Goal: Information Seeking & Learning: Learn about a topic

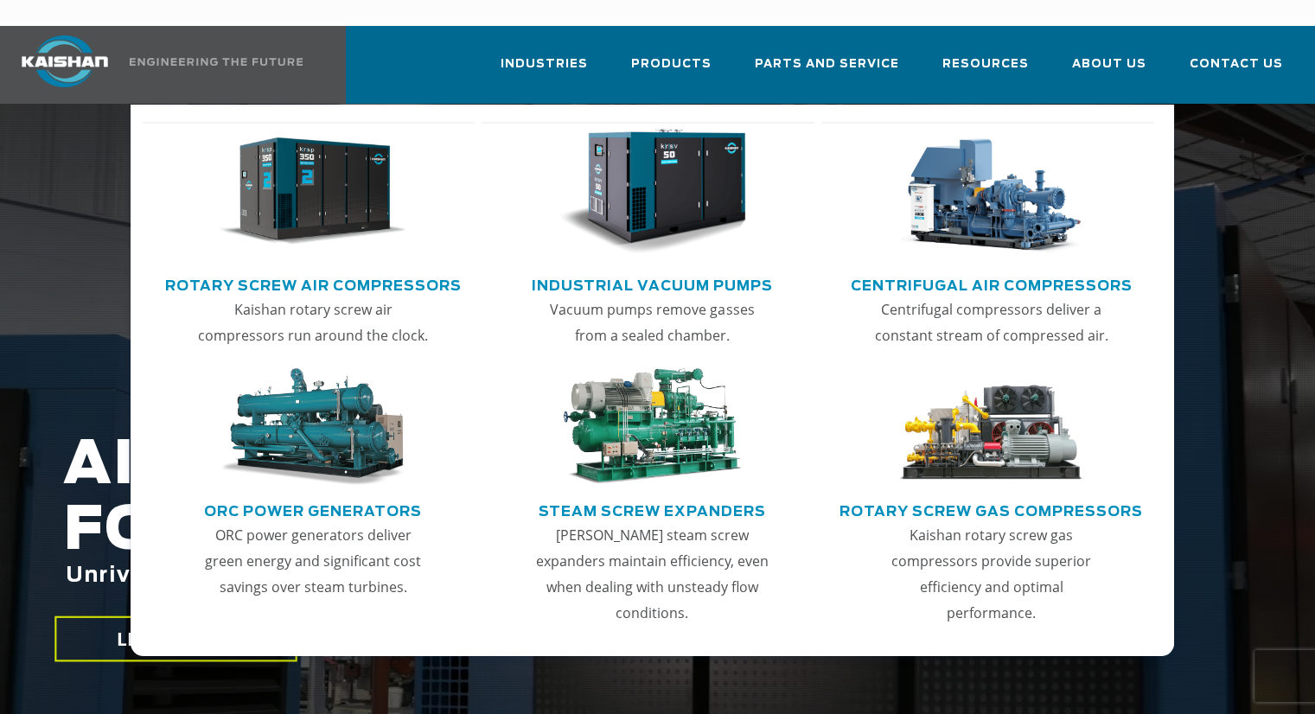
click at [360, 271] on link "Rotary Screw Air Compressors" at bounding box center [313, 284] width 296 height 26
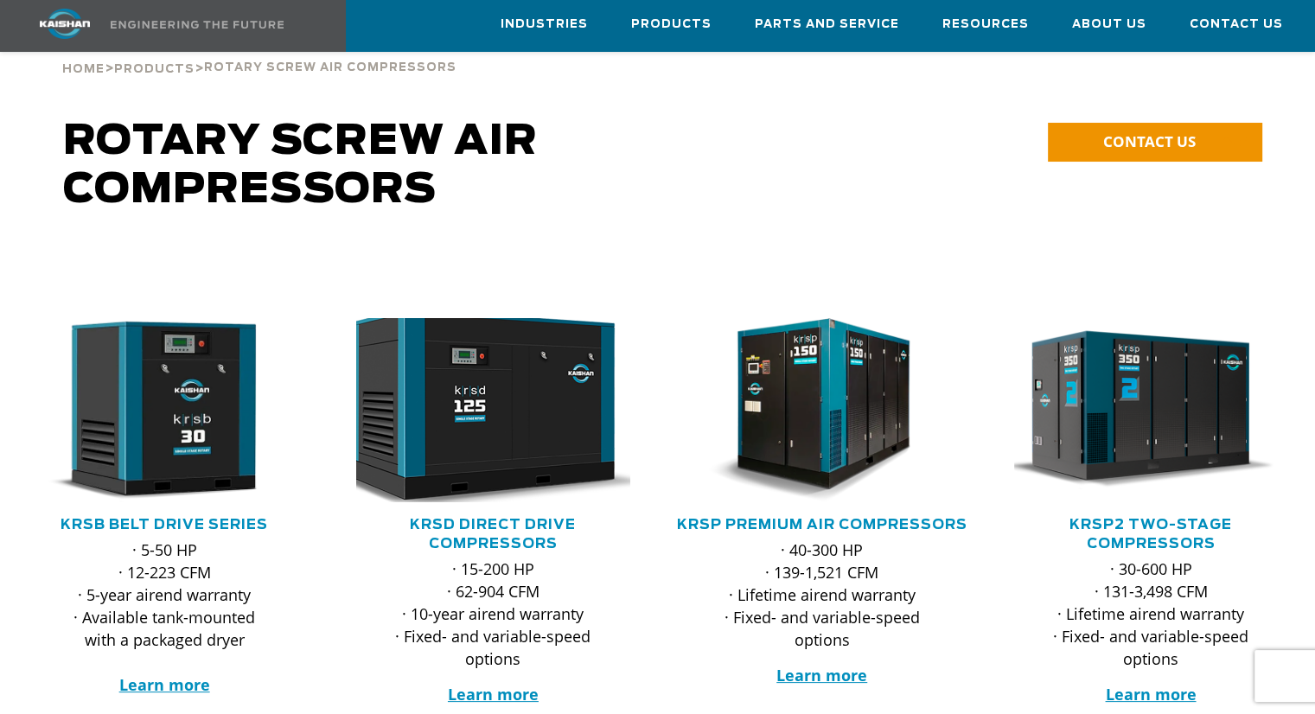
scroll to position [173, 0]
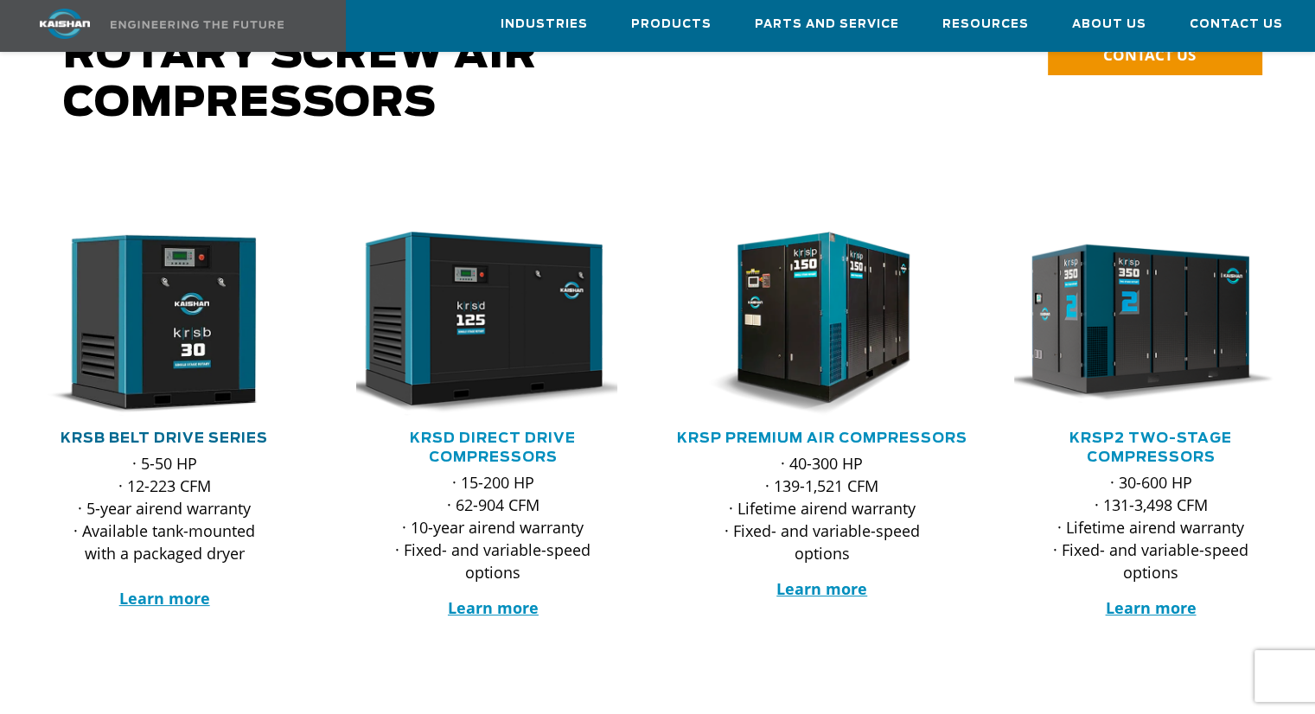
click at [175, 431] on link "KRSB Belt Drive Series" at bounding box center [163, 438] width 207 height 14
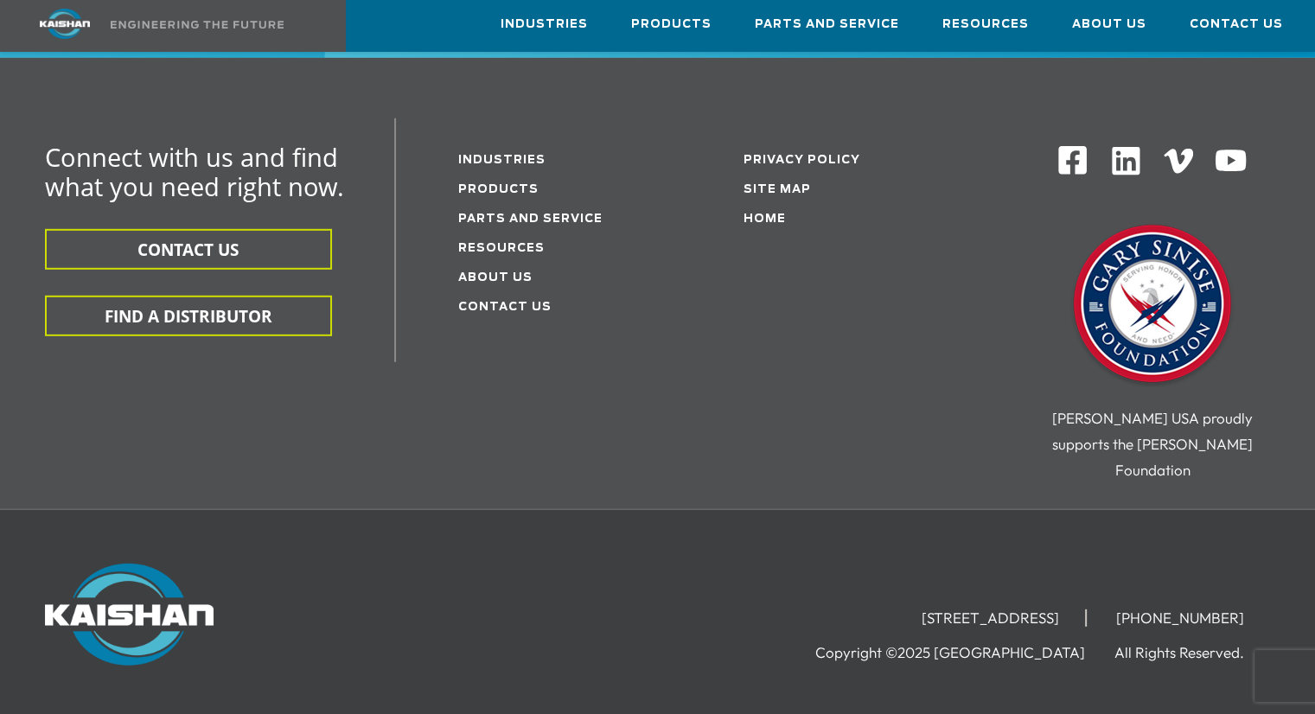
scroll to position [5099, 0]
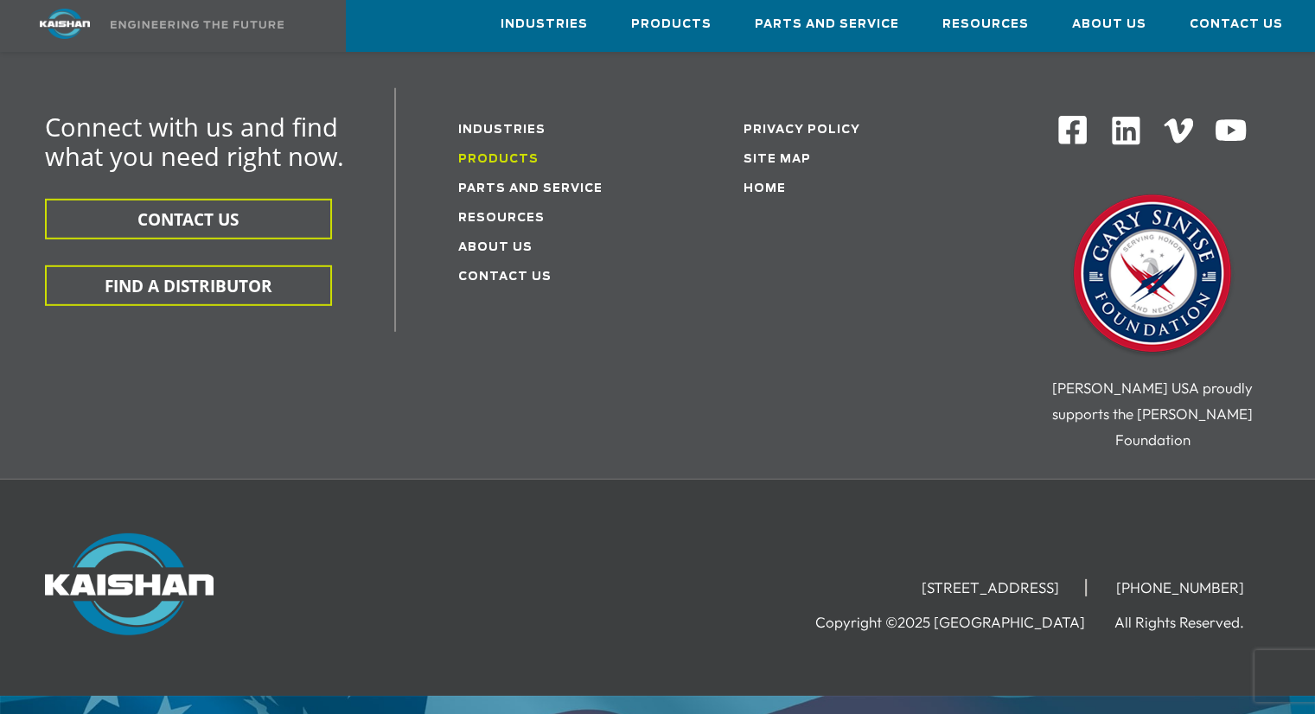
click at [508, 154] on link "Products" at bounding box center [498, 159] width 80 height 11
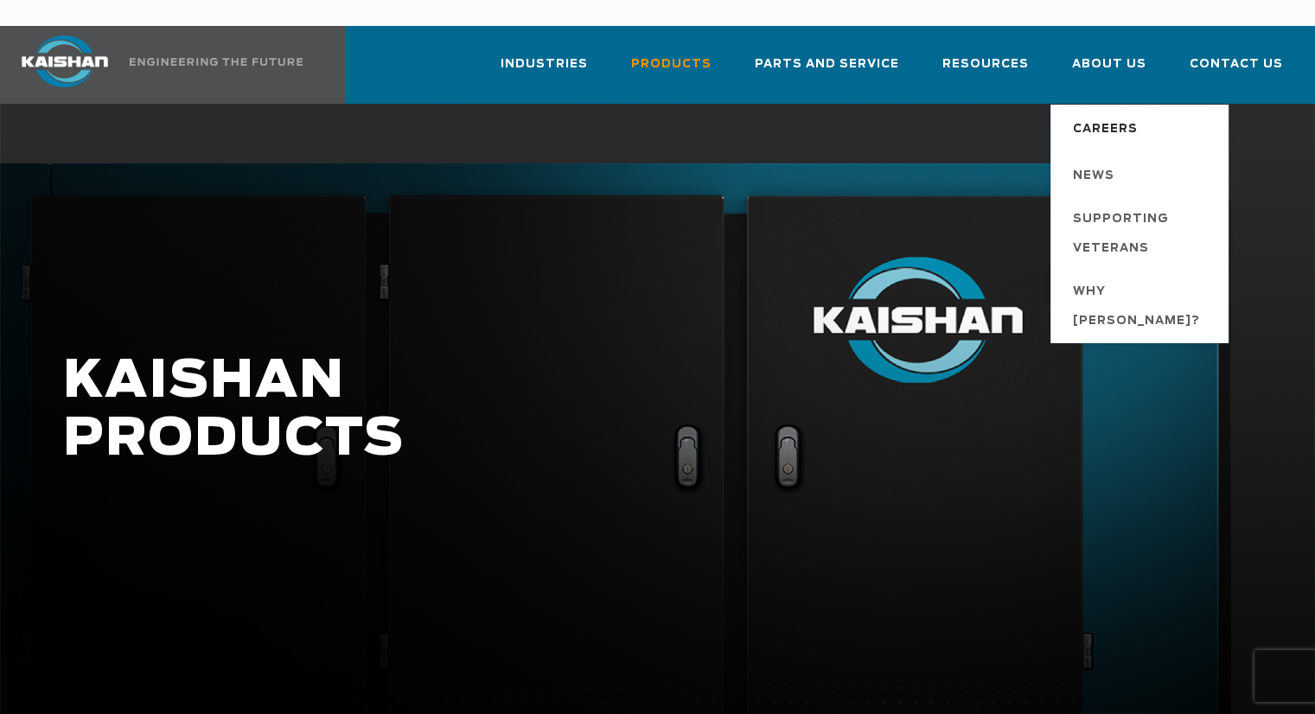
click at [1136, 115] on span "Careers" at bounding box center [1105, 129] width 65 height 29
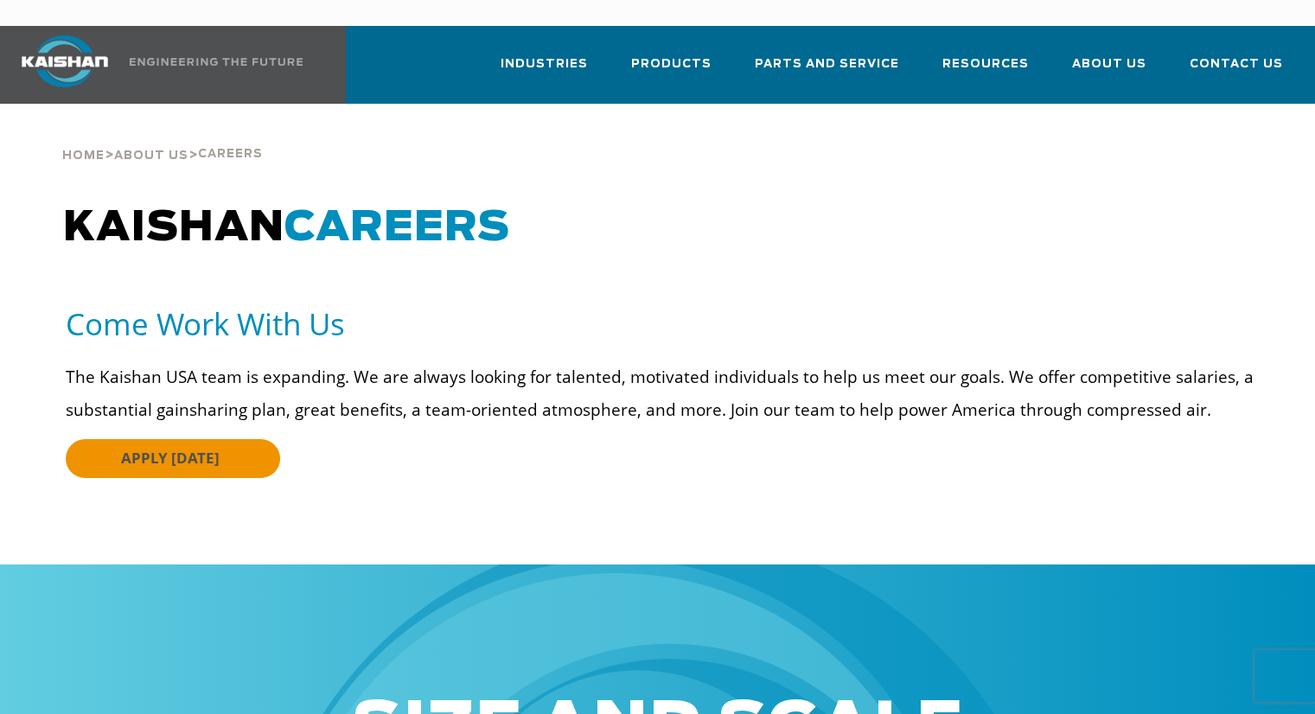
click at [245, 439] on link "APPLY TODAY" at bounding box center [173, 458] width 214 height 39
click at [49, 287] on div at bounding box center [657, 425] width 1315 height 277
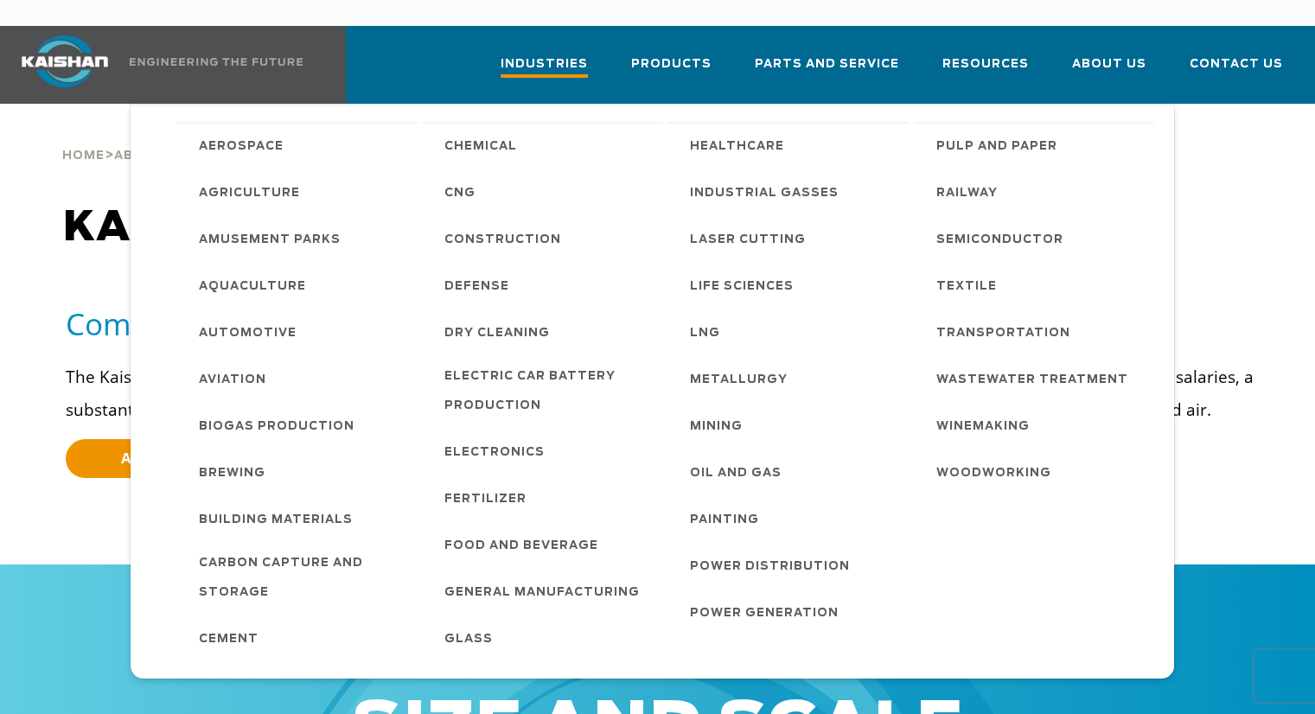
click at [567, 54] on span "Industries" at bounding box center [543, 65] width 87 height 23
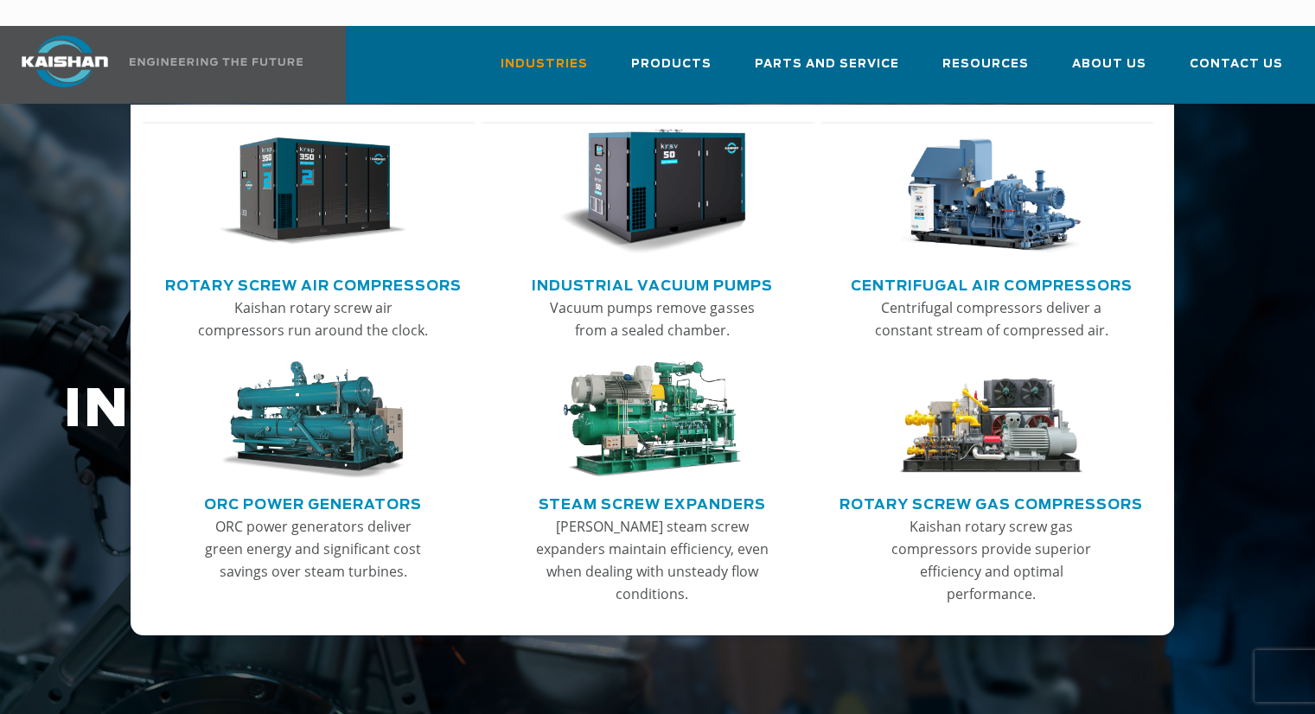
click at [698, 54] on span "Products" at bounding box center [671, 64] width 80 height 20
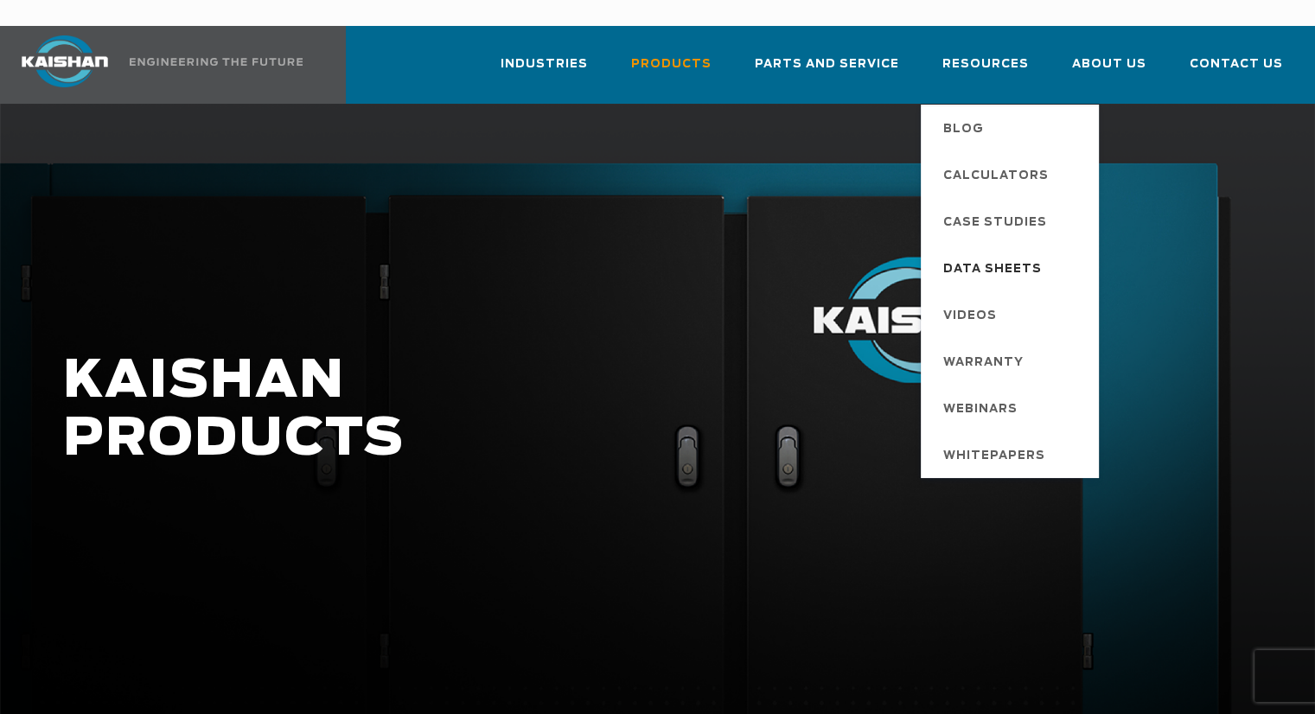
click at [1020, 255] on span "Data Sheets" at bounding box center [992, 269] width 99 height 29
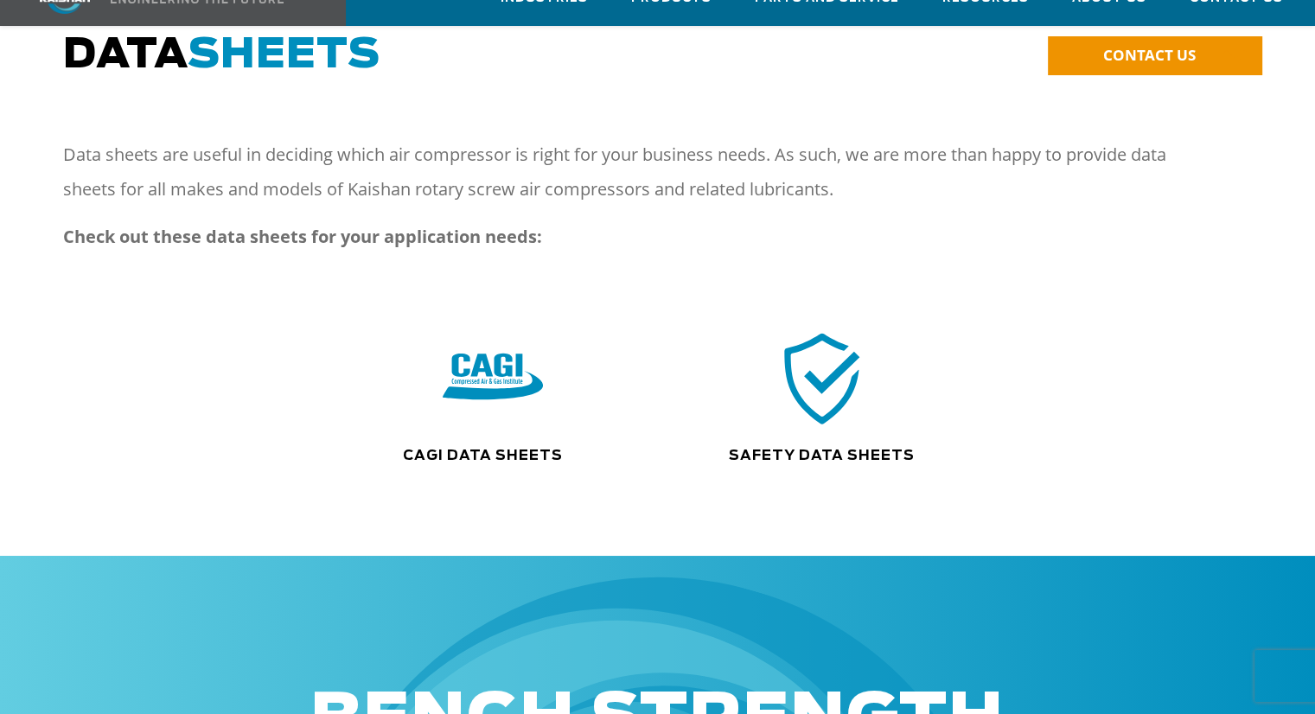
scroll to position [259, 0]
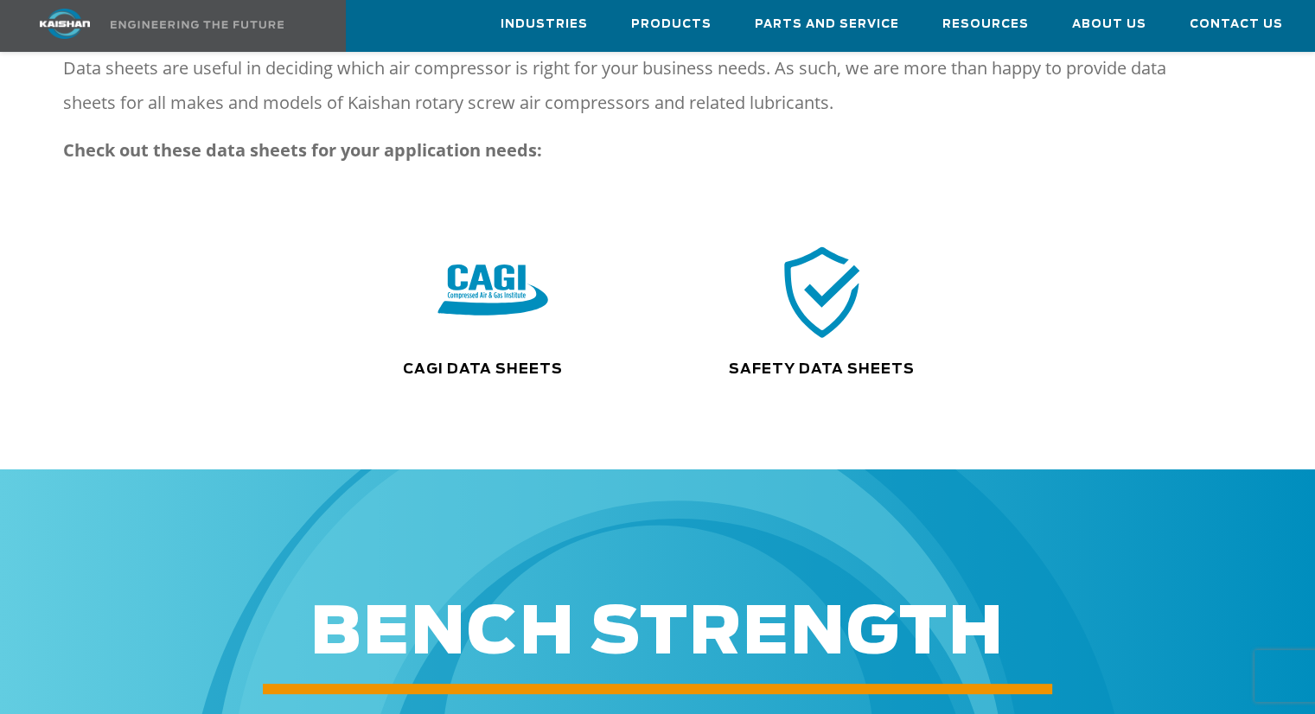
click at [483, 253] on img at bounding box center [493, 291] width 111 height 111
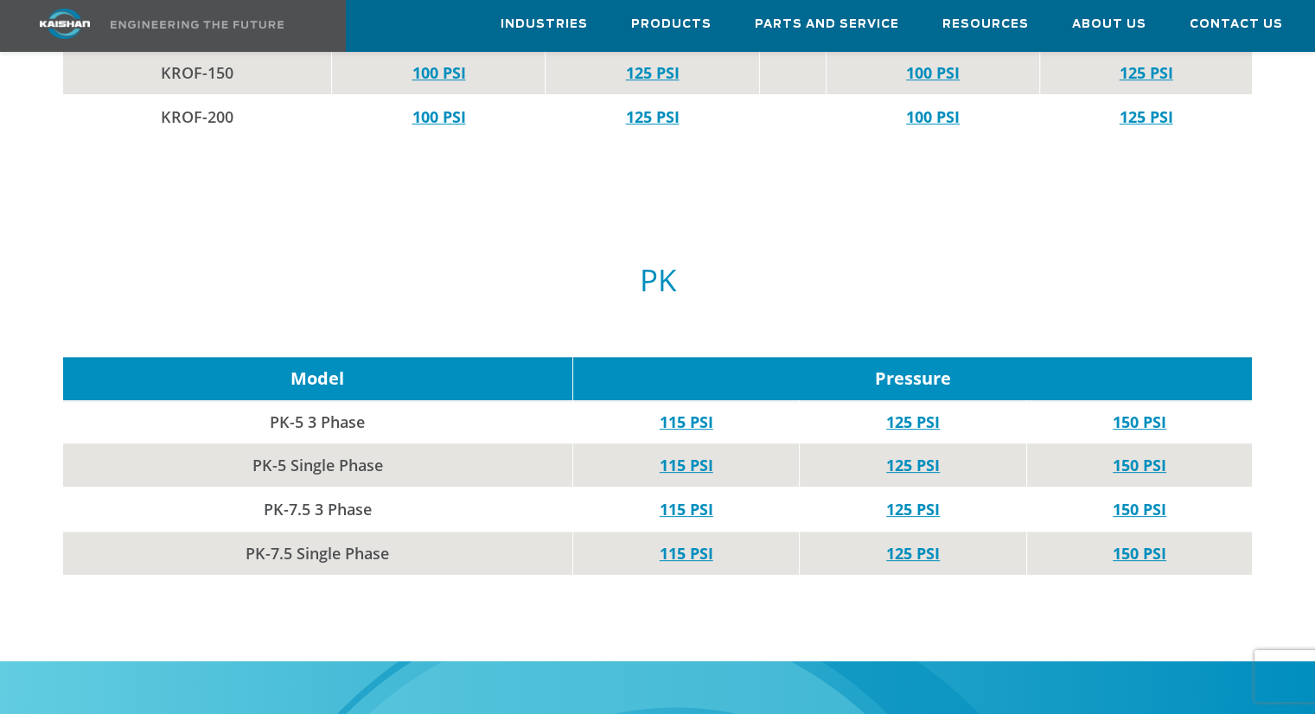
scroll to position [7001, 0]
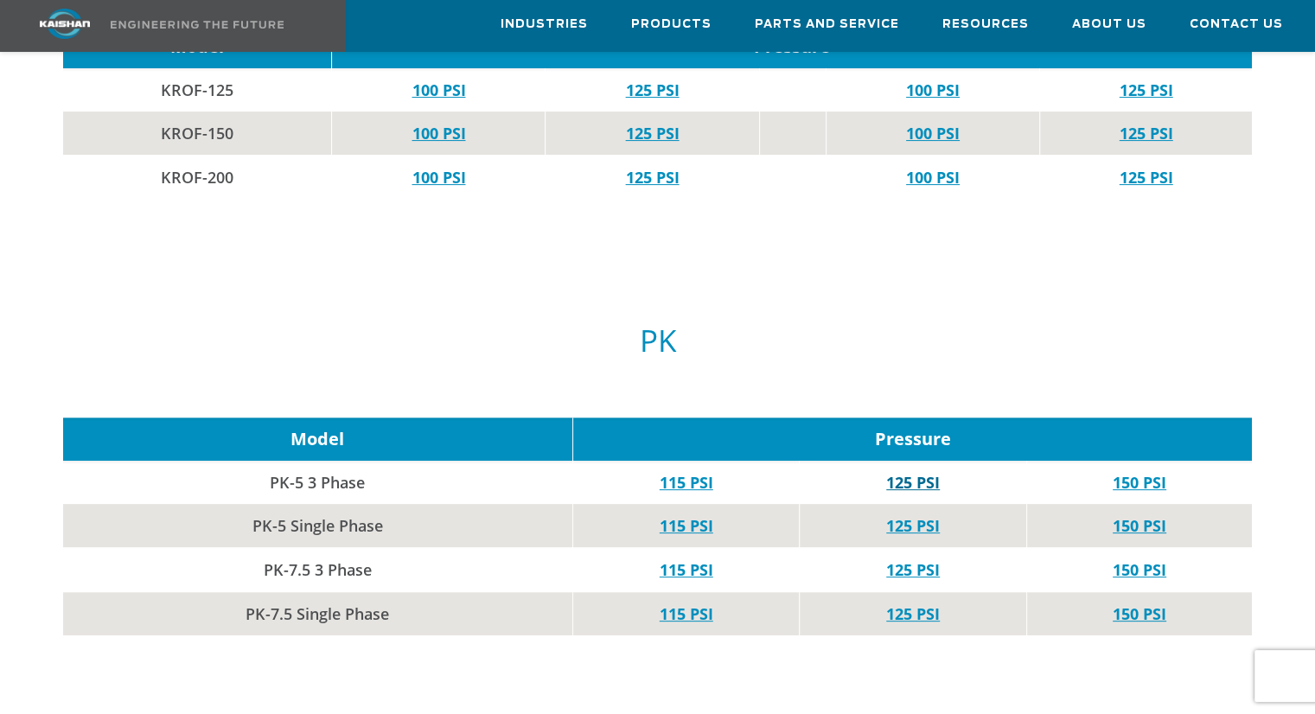
click at [923, 472] on link "125 PSI" at bounding box center [913, 482] width 54 height 21
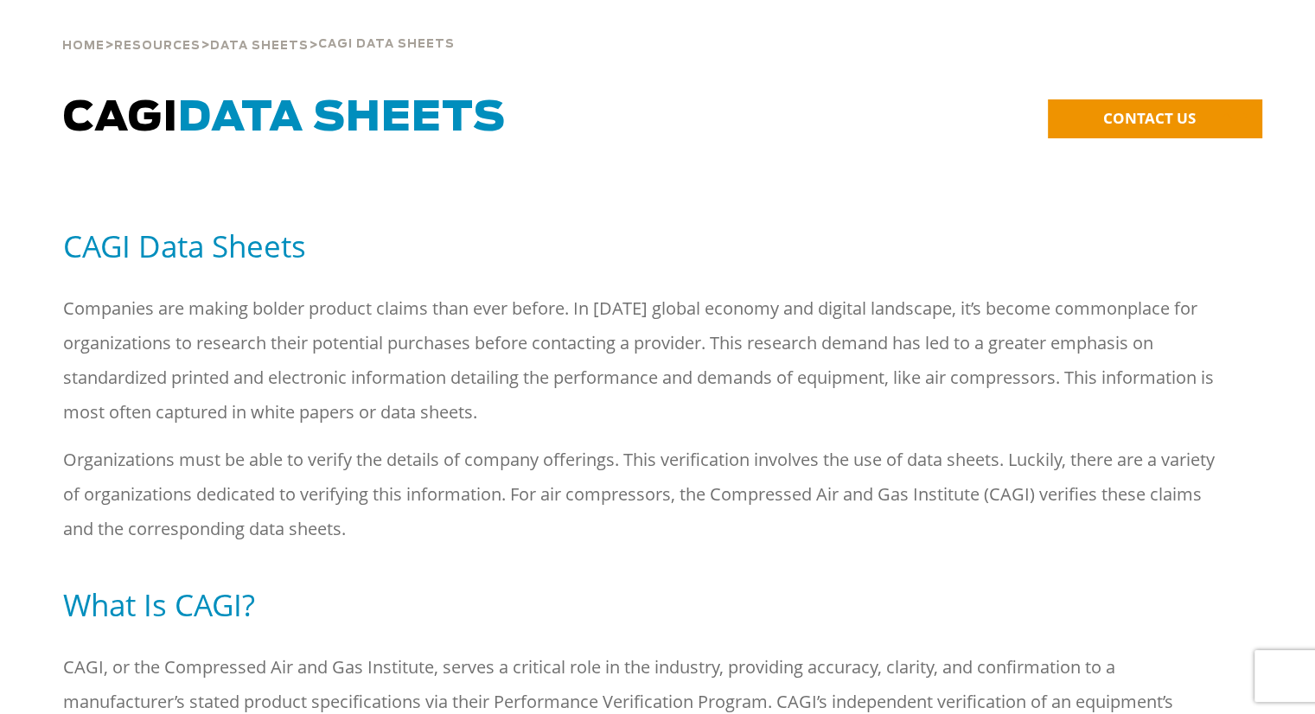
scroll to position [0, 0]
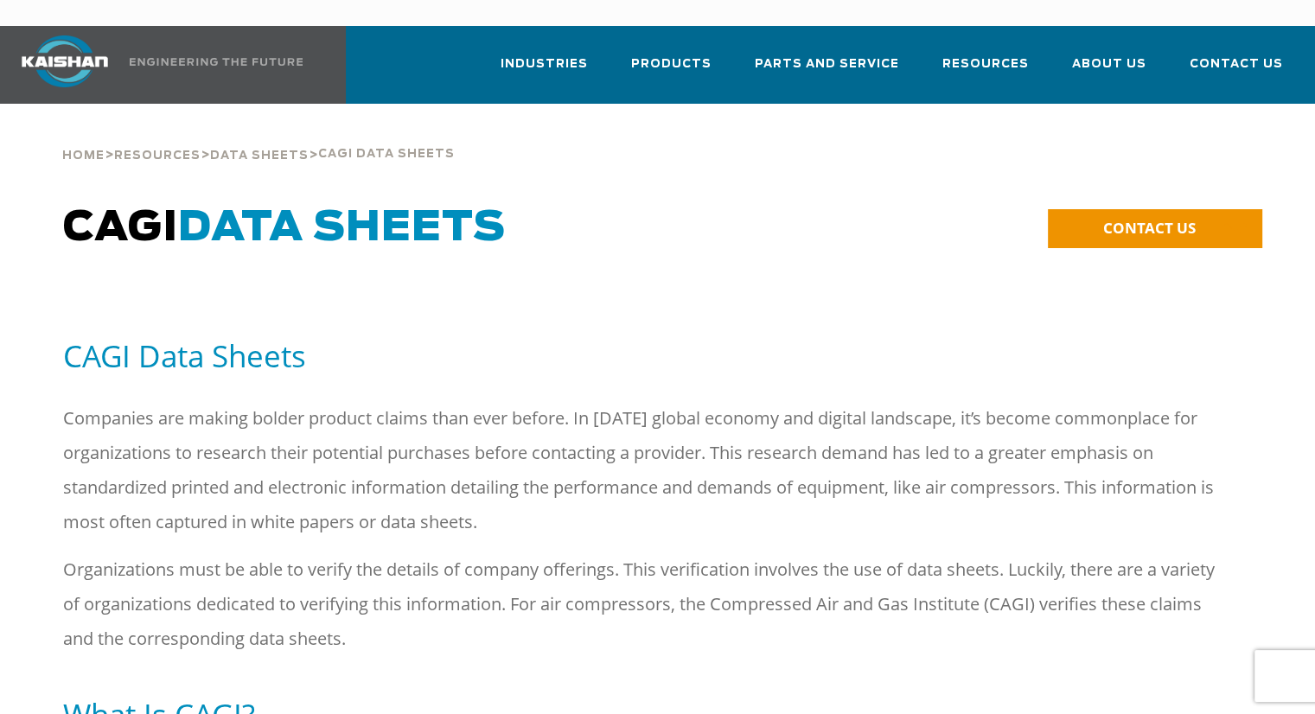
click at [328, 401] on p "Companies are making bolder product claims than ever before. In [DATE] global e…" at bounding box center [641, 470] width 1157 height 138
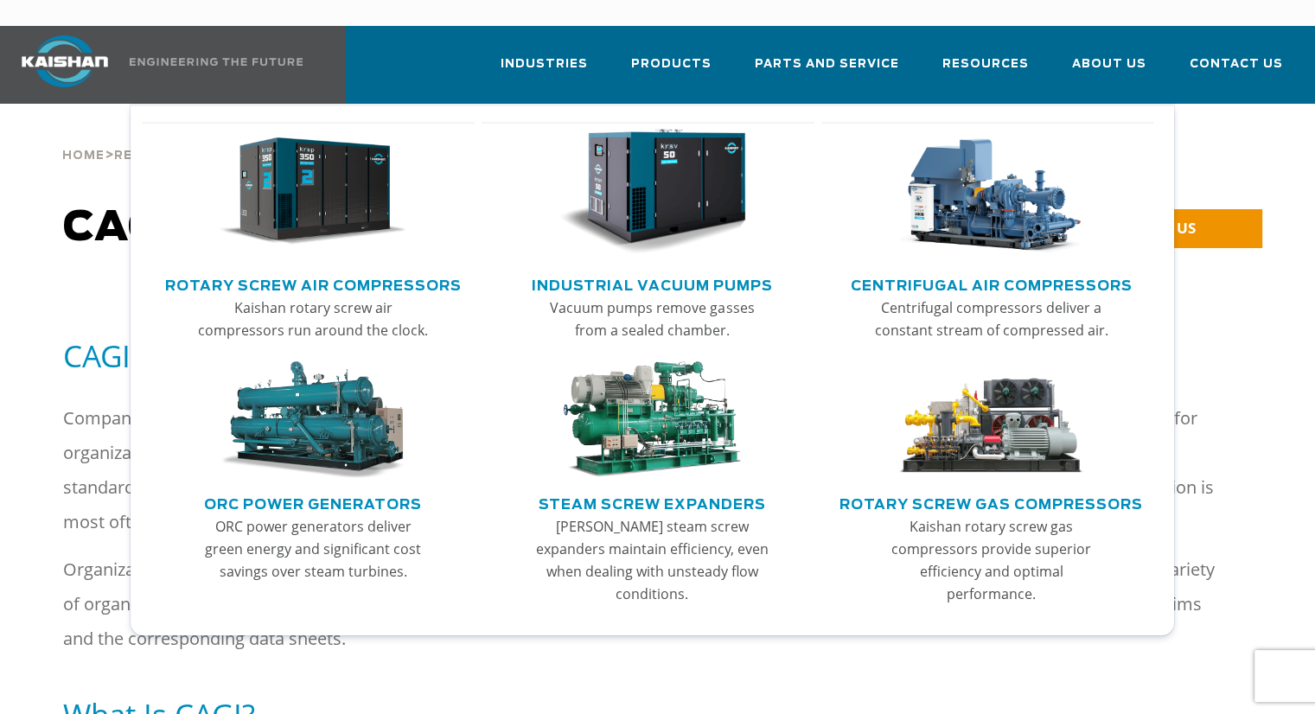
click at [243, 271] on link "Rotary Screw Air Compressors" at bounding box center [313, 284] width 296 height 26
